Goal: Find contact information: Find contact information

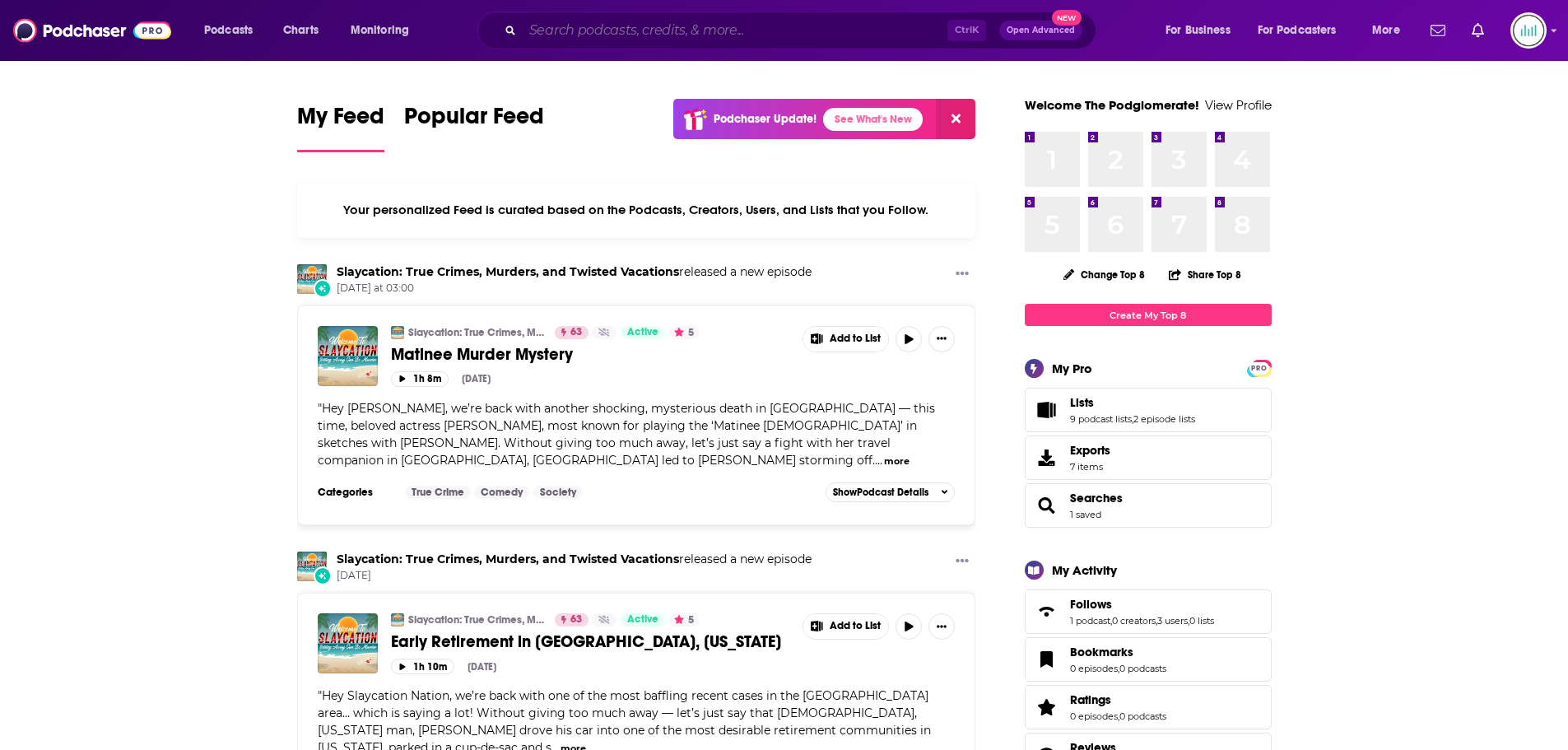
click at [580, 27] on input "Search podcasts, credits, & more..." at bounding box center [735, 31] width 425 height 26
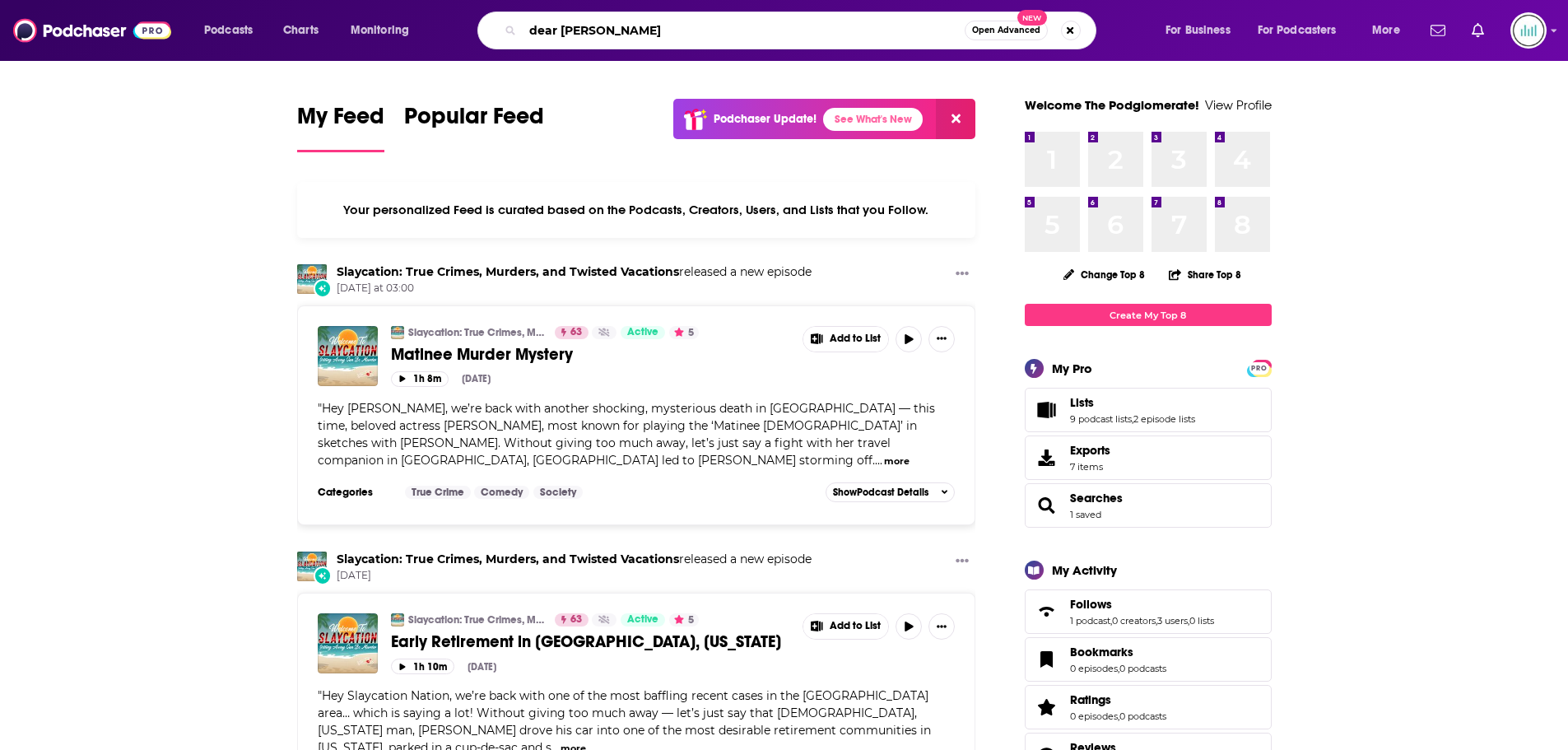
type input "dear [PERSON_NAME]"
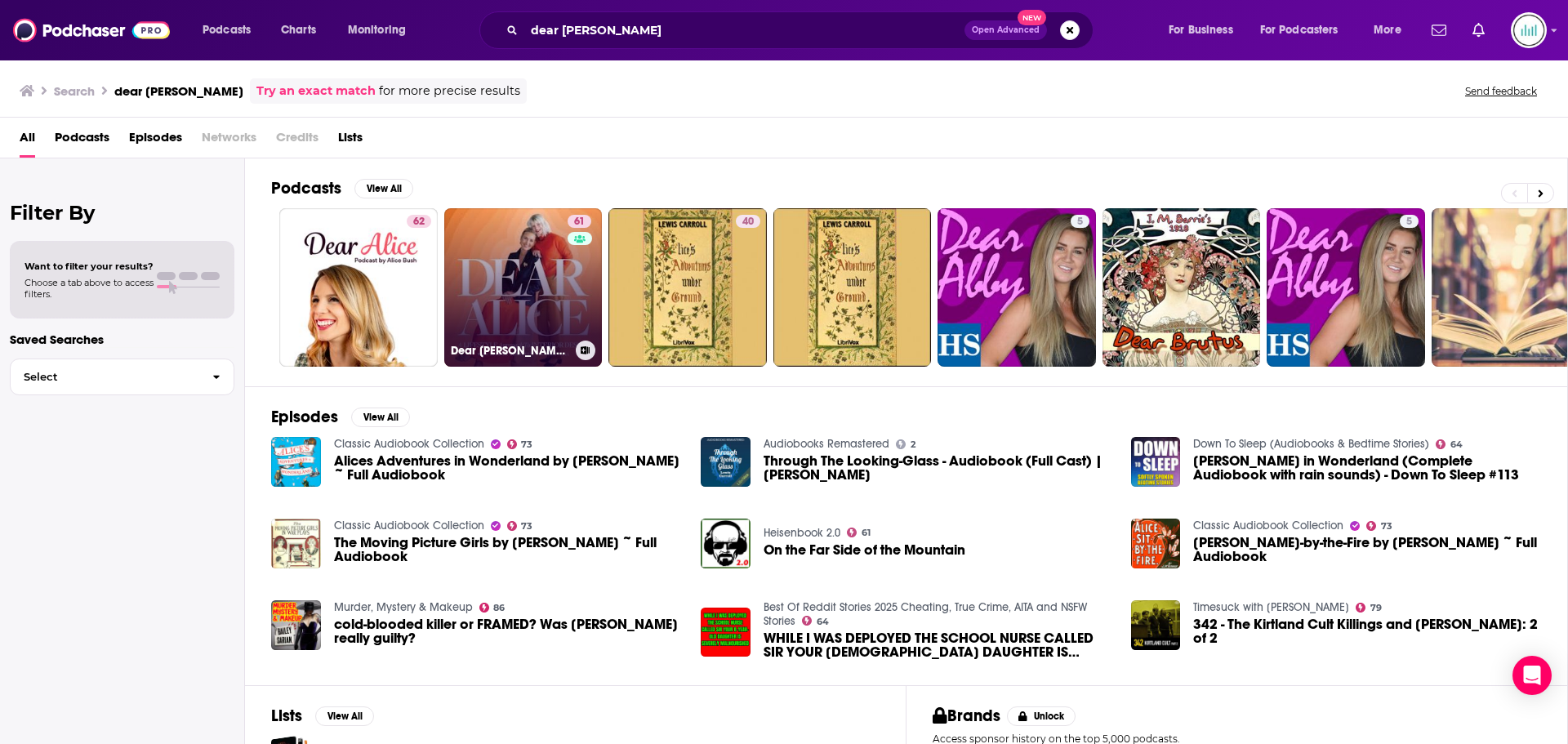
click at [516, 293] on link "61 Dear [PERSON_NAME] | Interior Design" at bounding box center [523, 287] width 158 height 158
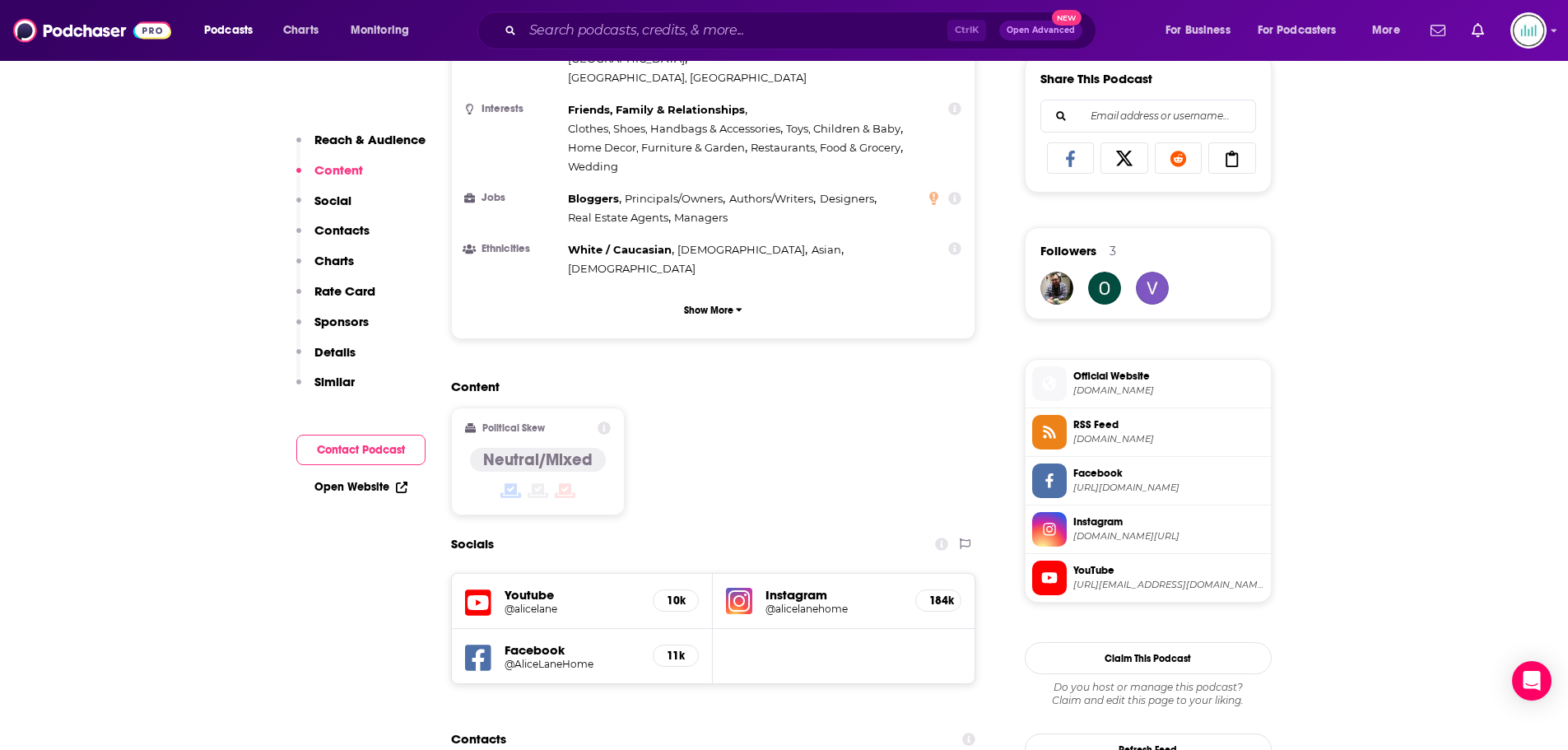
scroll to position [1070, 0]
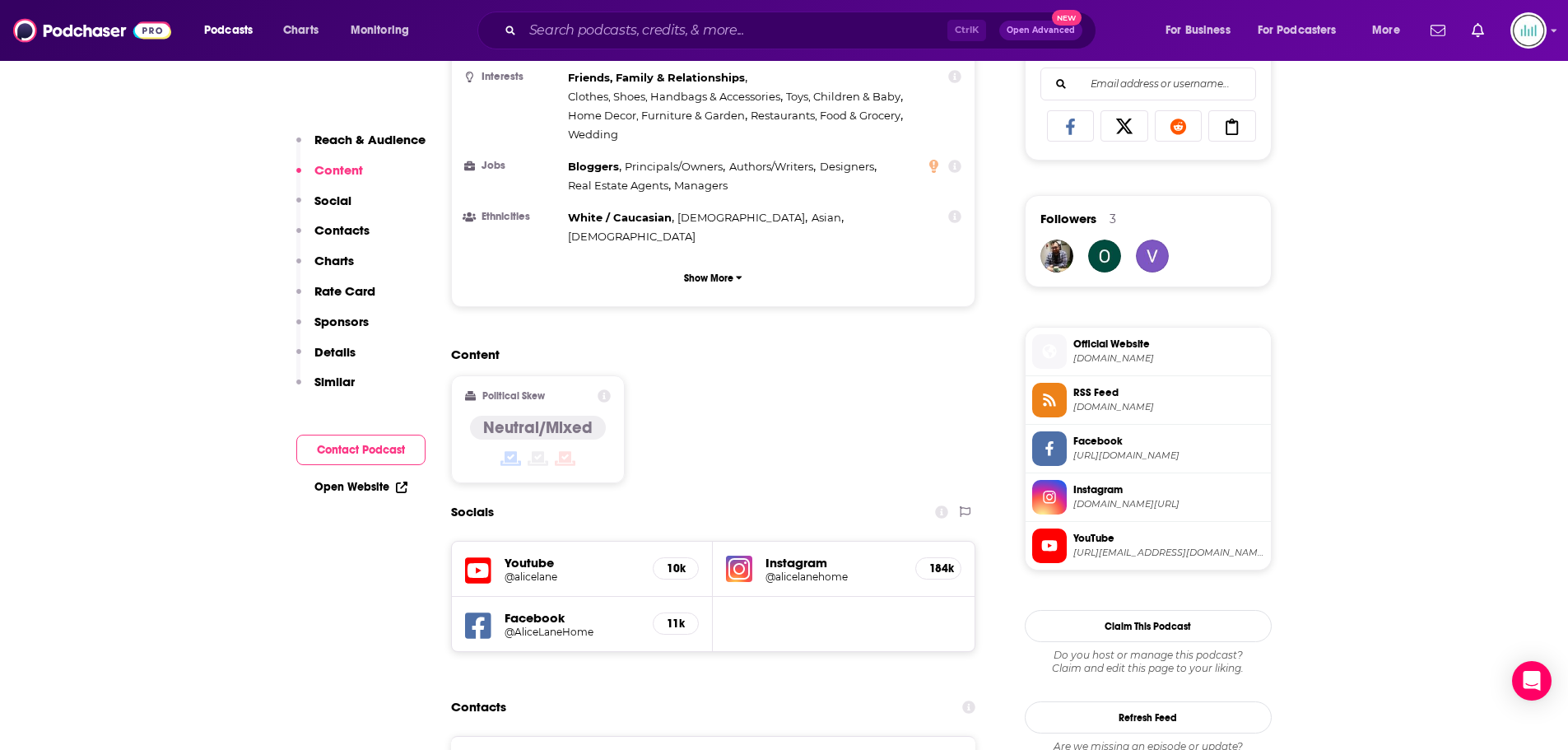
drag, startPoint x: 830, startPoint y: 666, endPoint x: 671, endPoint y: 669, distance: 159.0
copy p "[EMAIL_ADDRESS][DOMAIN_NAME]"
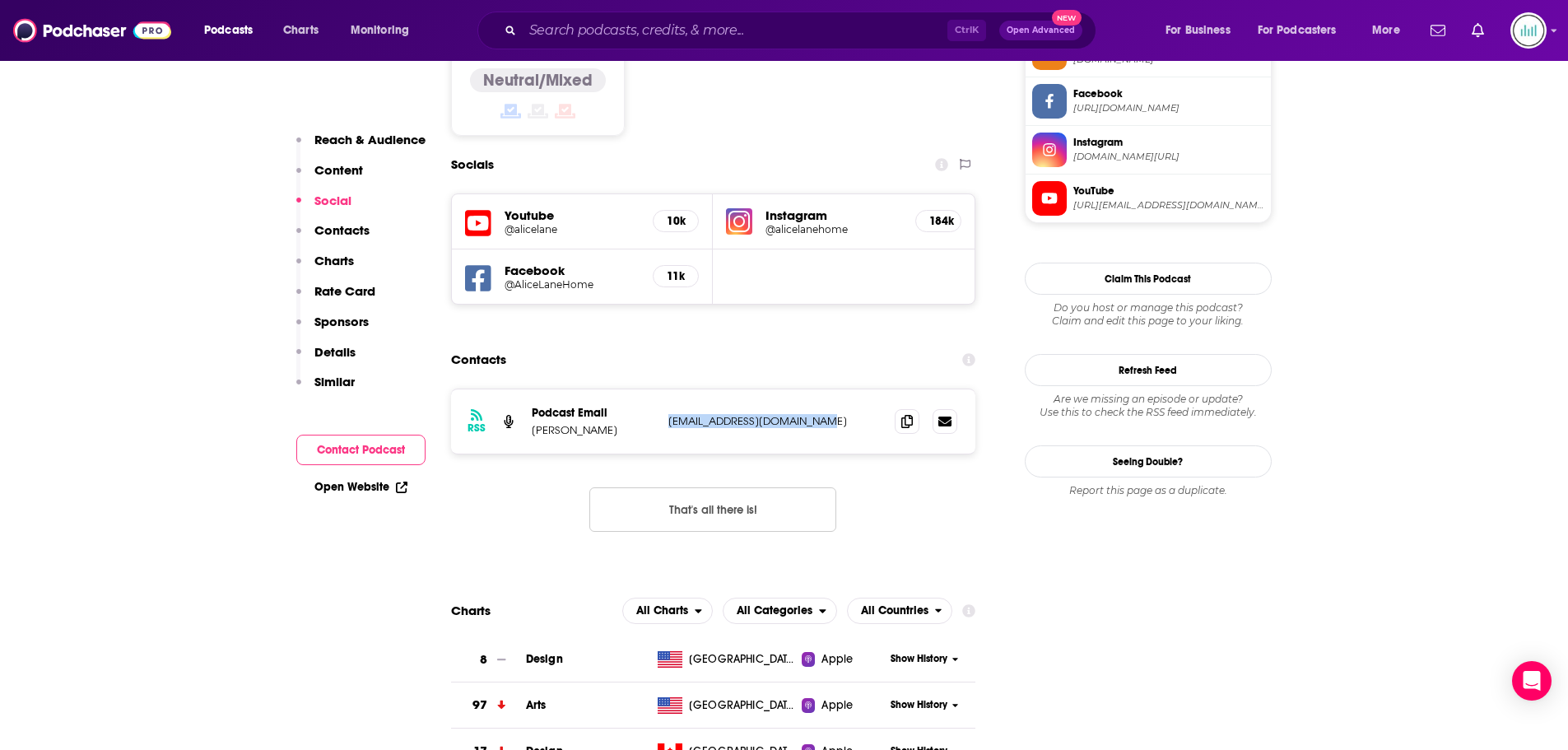
scroll to position [1481, 0]
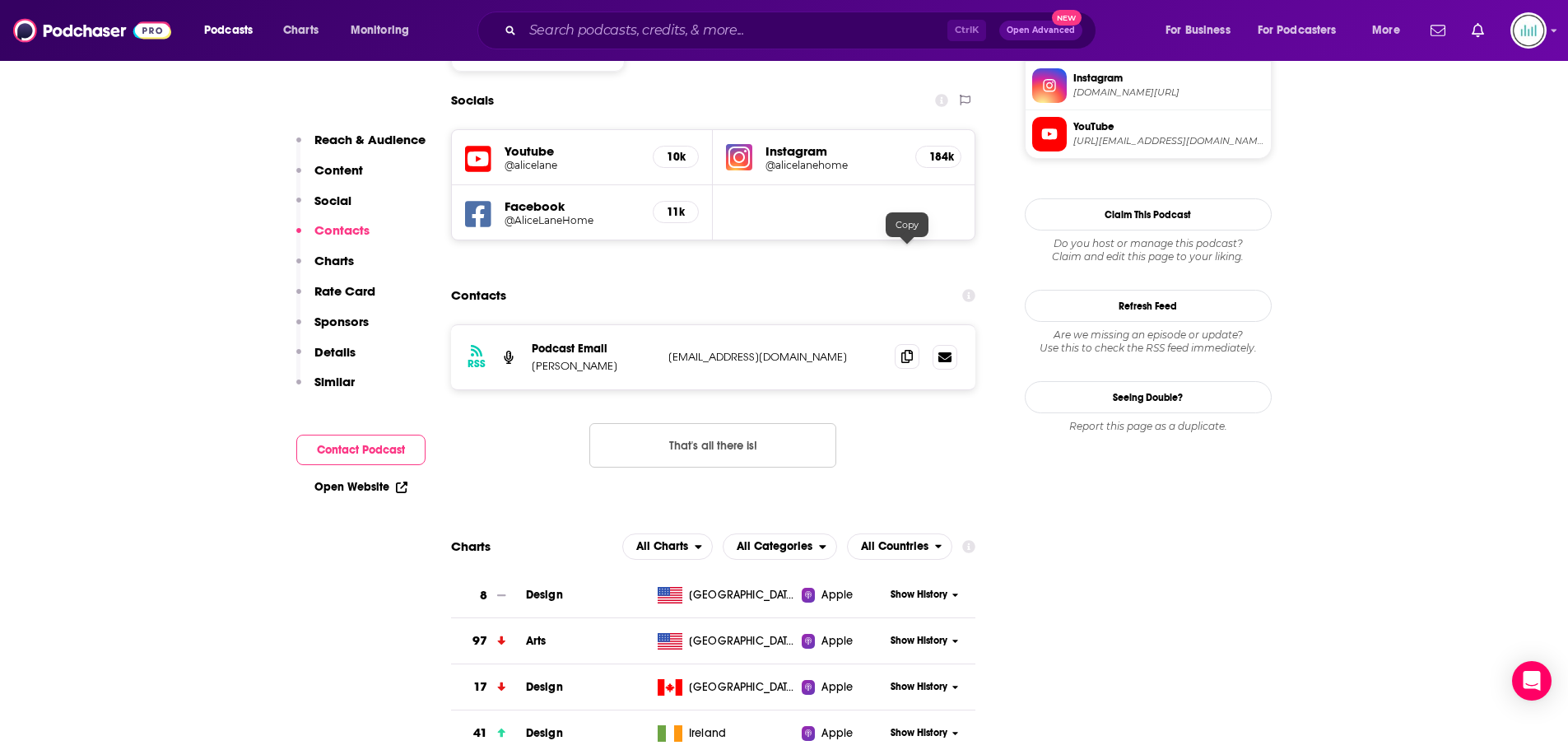
drag, startPoint x: 718, startPoint y: 255, endPoint x: 907, endPoint y: 248, distance: 189.1
click at [907, 350] on icon at bounding box center [907, 356] width 11 height 13
